Goal: Task Accomplishment & Management: Use online tool/utility

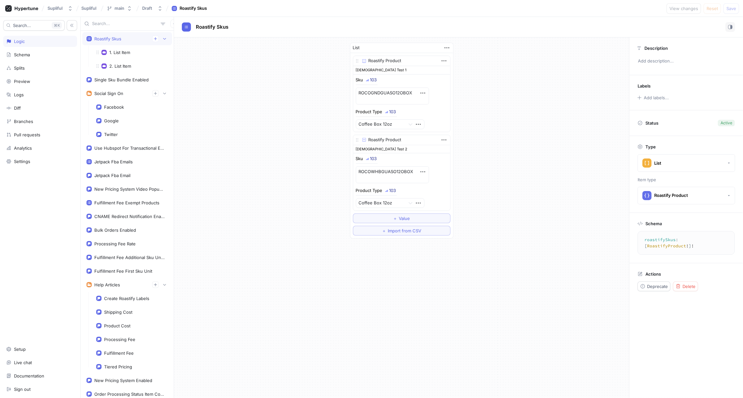
click at [368, 79] on img at bounding box center [367, 80] width 3 height 3
click at [305, 107] on div "List Roastify Product Ehsan Test 1 Sku 103 ROCOGNDGUASO12OBOX Product Type 103 …" at bounding box center [401, 140] width 455 height 206
click at [124, 51] on div "1. List Item" at bounding box center [119, 52] width 21 height 5
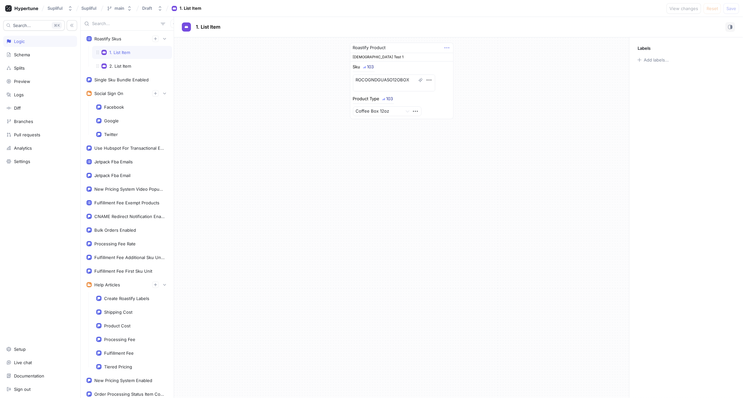
click at [448, 47] on icon "button" at bounding box center [447, 47] width 7 height 7
click at [542, 73] on div "Roastify Product Ehsan Test 1 Sku 103 ROCOGNDGUASO12OBOX Product Type 103 Coffe…" at bounding box center [401, 80] width 455 height 87
click at [129, 66] on div "2. List Item" at bounding box center [120, 65] width 22 height 5
click at [126, 53] on div "1. List Item" at bounding box center [119, 52] width 21 height 5
click at [208, 26] on p "1. List Item" at bounding box center [208, 26] width 25 height 7
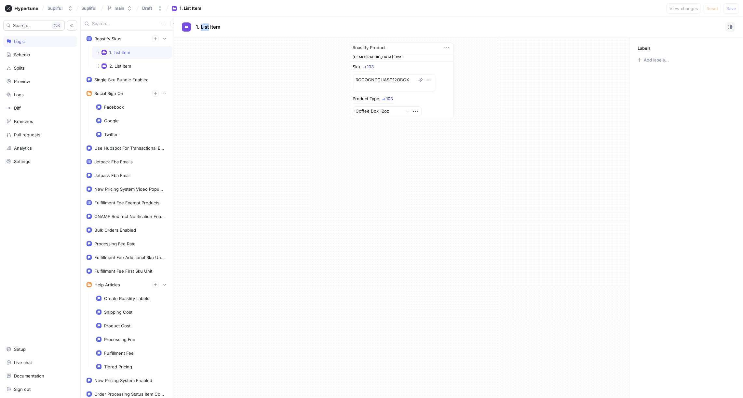
click at [208, 26] on p "1. List Item" at bounding box center [208, 26] width 25 height 7
click at [186, 26] on rect at bounding box center [186, 27] width 1 height 2
click at [202, 26] on p "1. List Item" at bounding box center [208, 26] width 25 height 7
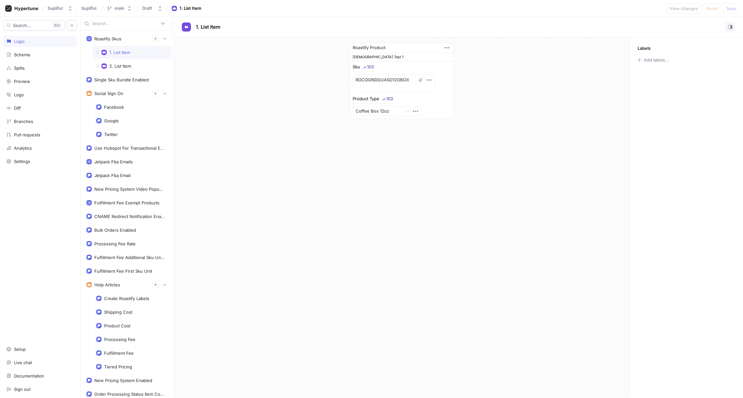
click at [249, 87] on div "Roastify Product Ehsan Test 1 Sku 103 ROCOGNDGUASO12OBOX Product Type 103 Coffe…" at bounding box center [401, 80] width 455 height 87
click at [658, 60] on div "Add labels..." at bounding box center [656, 60] width 25 height 4
click at [535, 102] on div "Roastify Product Ehsan Test 1 Sku 103 ROCOGNDGUASO12OBOX Product Type 103 Coffe…" at bounding box center [401, 80] width 455 height 87
type textarea "x"
